Goal: Task Accomplishment & Management: Manage account settings

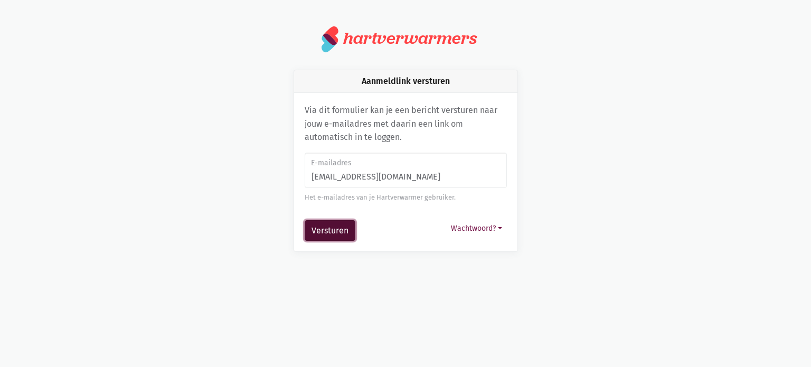
click at [329, 229] on button "Versturen" at bounding box center [330, 230] width 51 height 21
